Goal: Transaction & Acquisition: Subscribe to service/newsletter

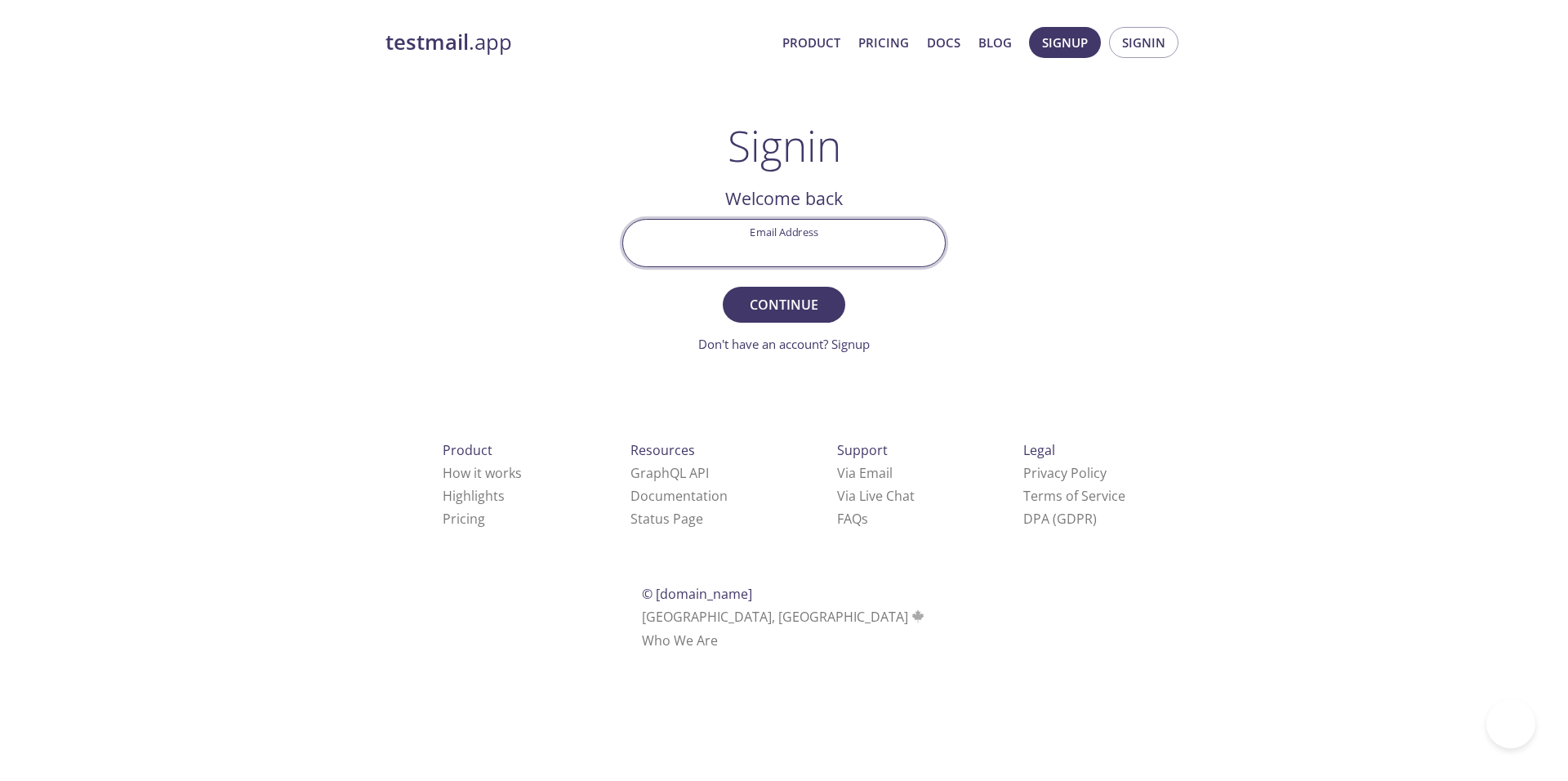
click at [781, 245] on input "Email Address" at bounding box center [784, 243] width 321 height 47
type input "[PERSON_NAME][EMAIL_ADDRESS][DOMAIN_NAME]"
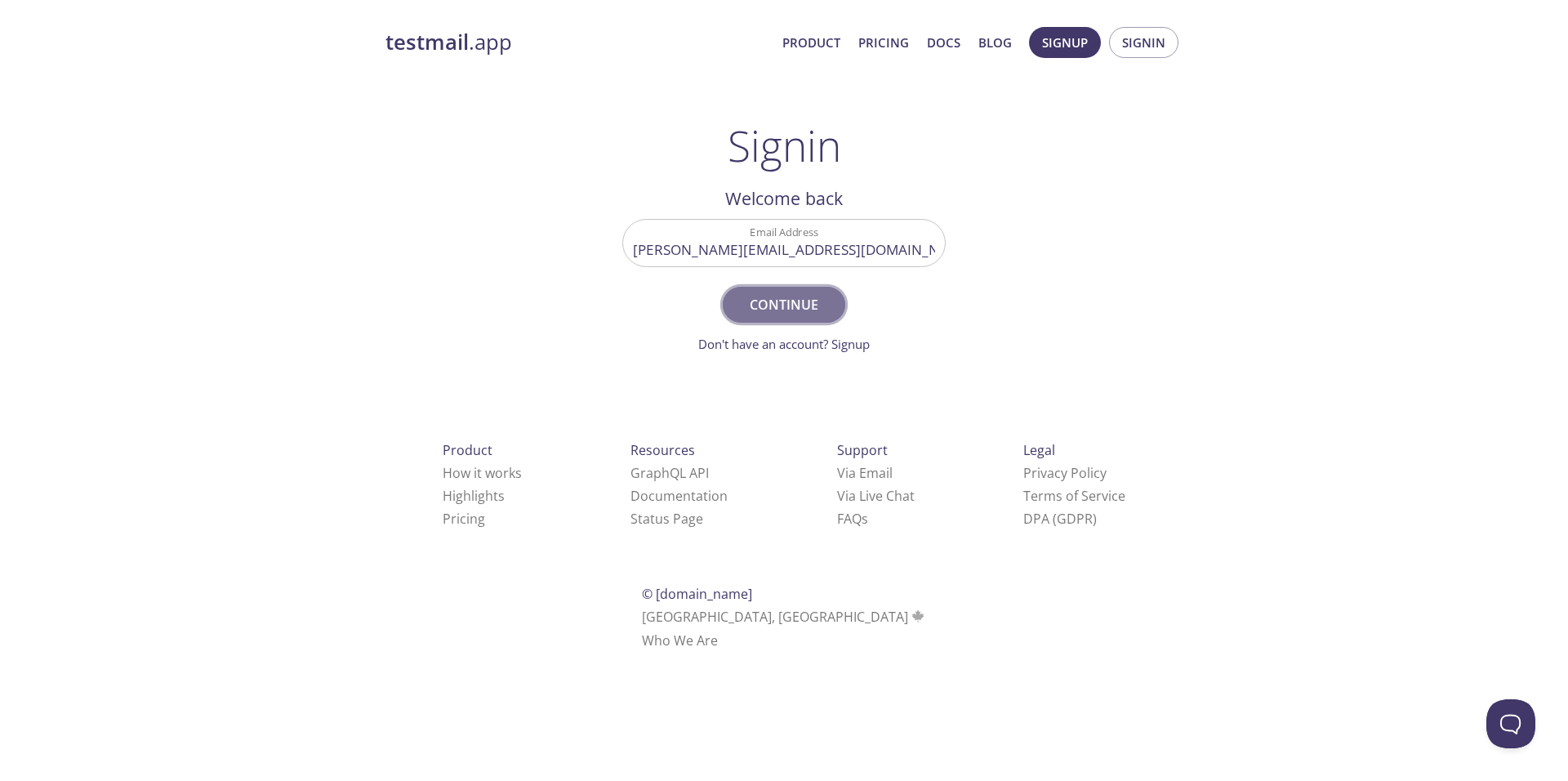
click at [784, 312] on span "Continue" at bounding box center [784, 304] width 87 height 23
click at [842, 253] on input "Signin Security Code" at bounding box center [784, 243] width 321 height 47
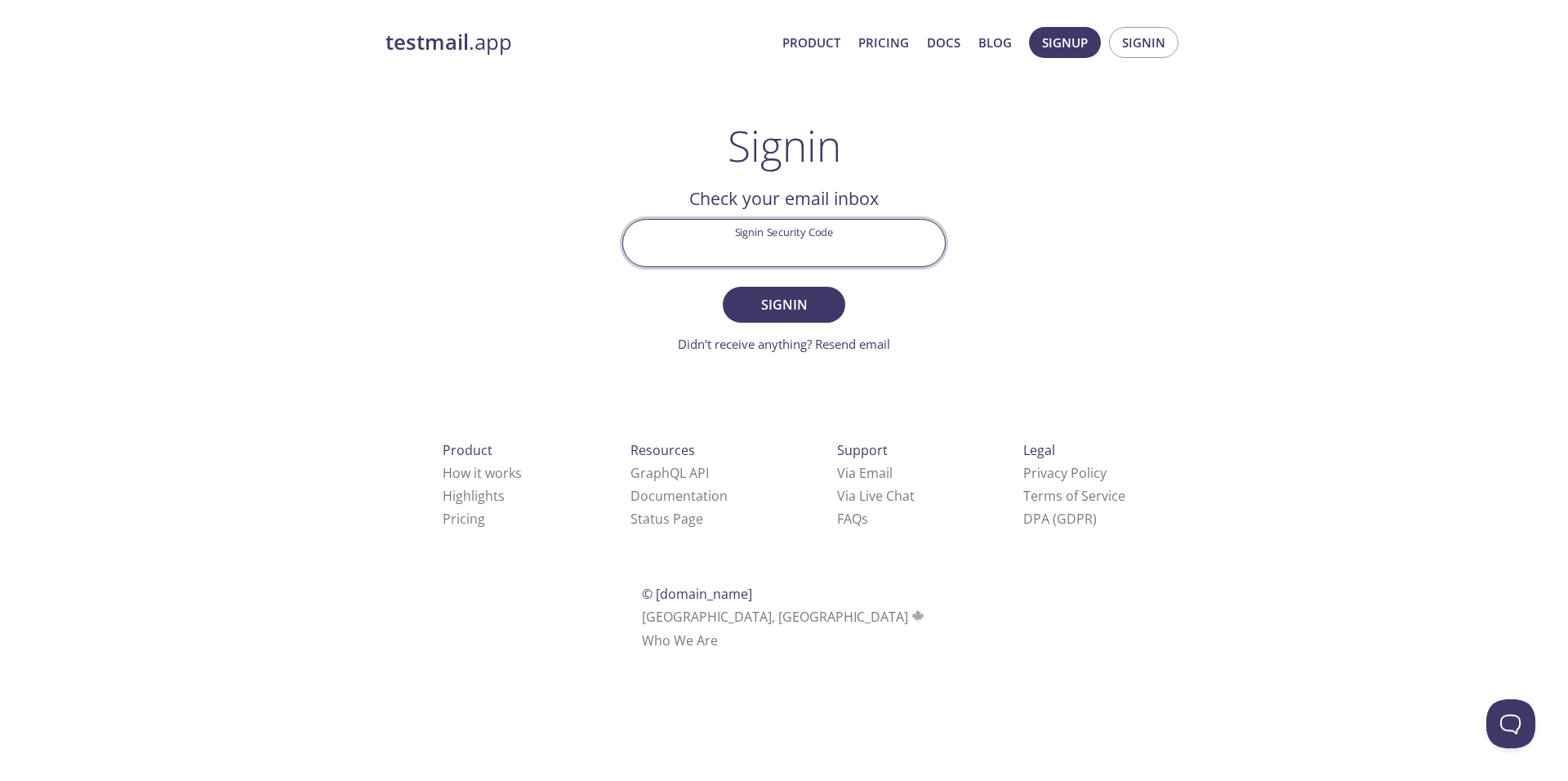
paste input "4HYE1BV"
type input "4HYE1BV"
click at [806, 295] on span "Signin" at bounding box center [784, 304] width 87 height 23
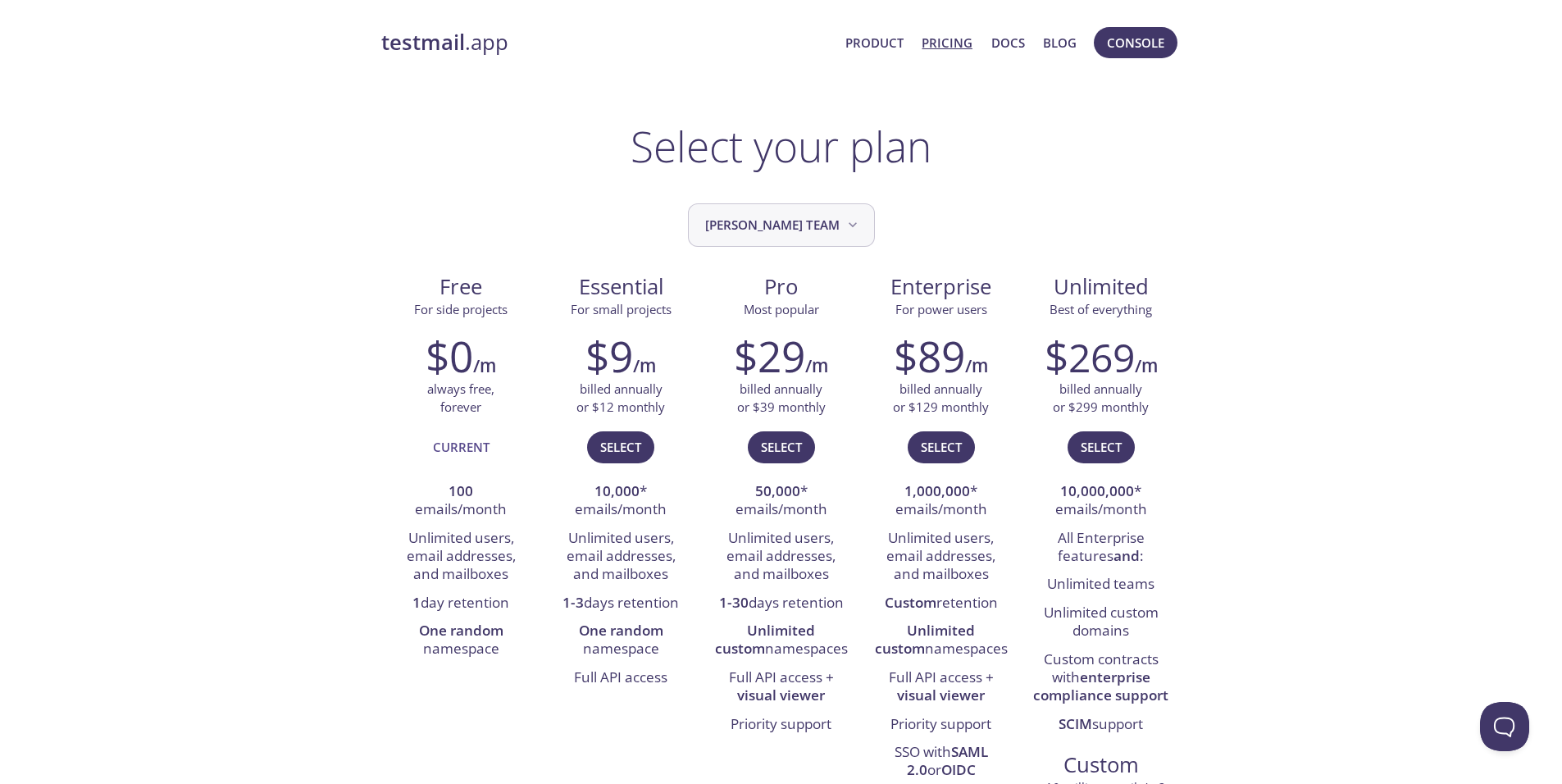
click at [751, 227] on span "[PERSON_NAME] team" at bounding box center [783, 225] width 156 height 22
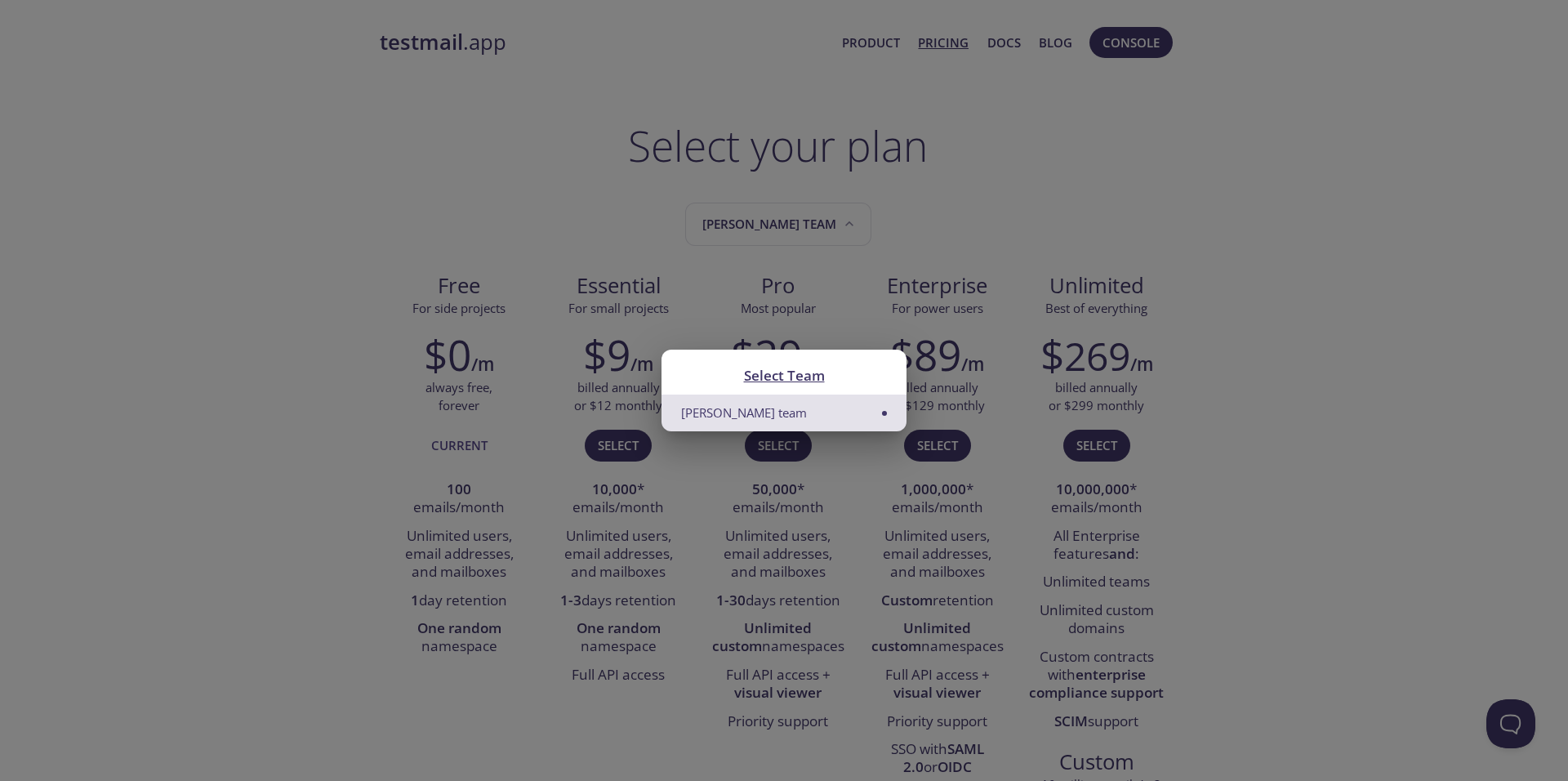
click at [602, 179] on div "Select Team [PERSON_NAME] team" at bounding box center [784, 390] width 1568 height 781
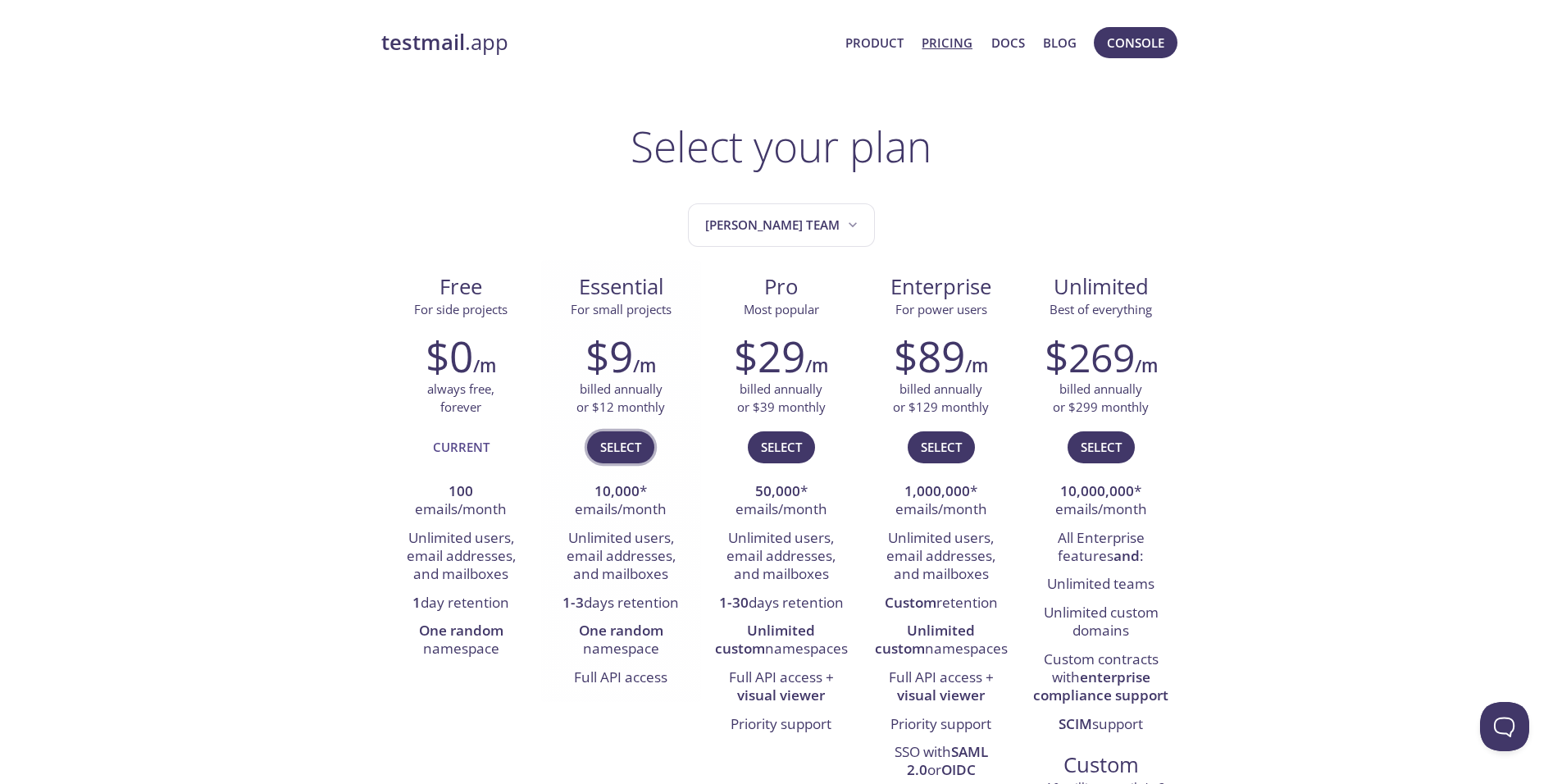
click at [615, 450] on span "Select" at bounding box center [620, 447] width 41 height 22
